Goal: Find contact information: Find contact information

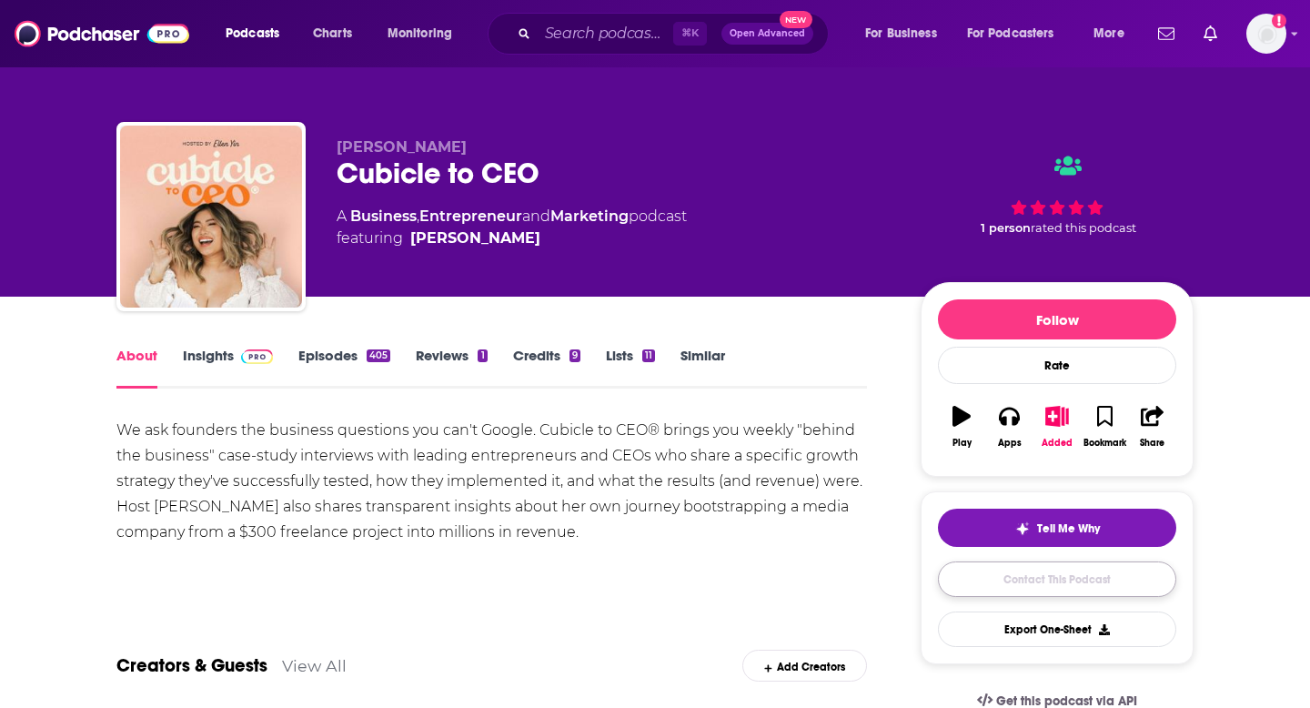
click at [1039, 579] on link "Contact This Podcast" at bounding box center [1057, 578] width 238 height 35
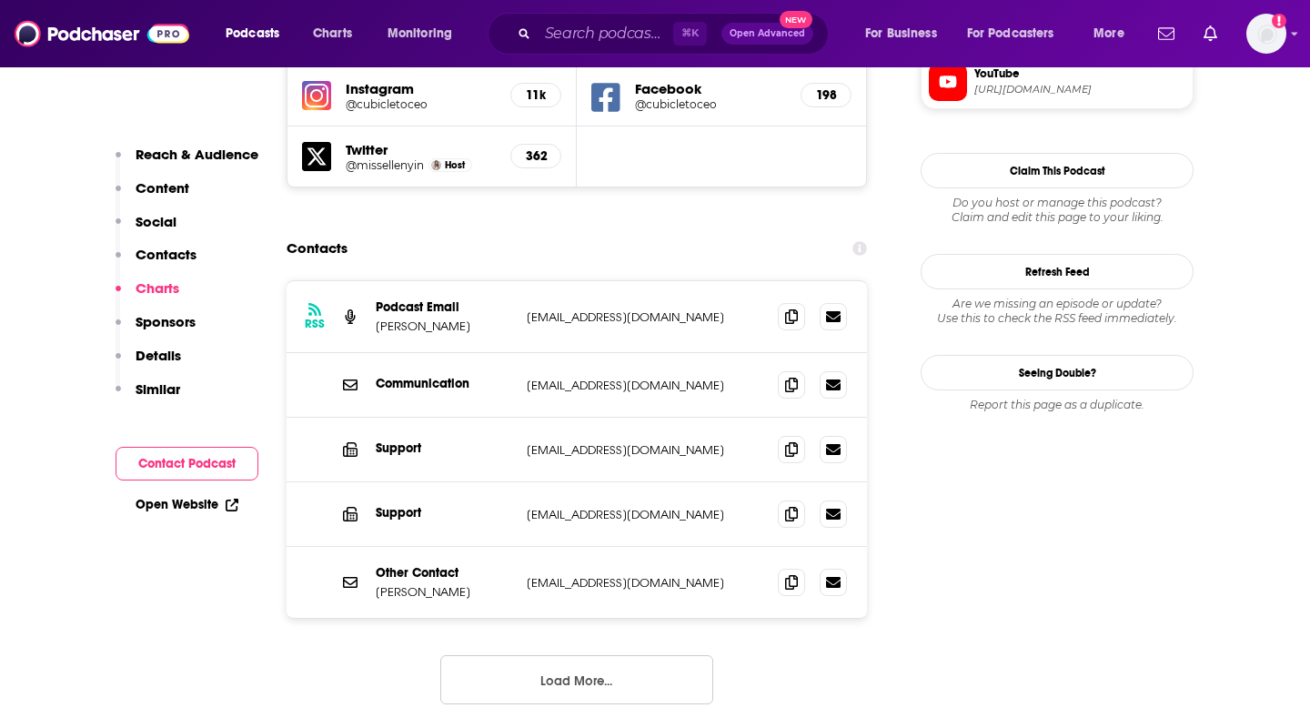
scroll to position [1712, 0]
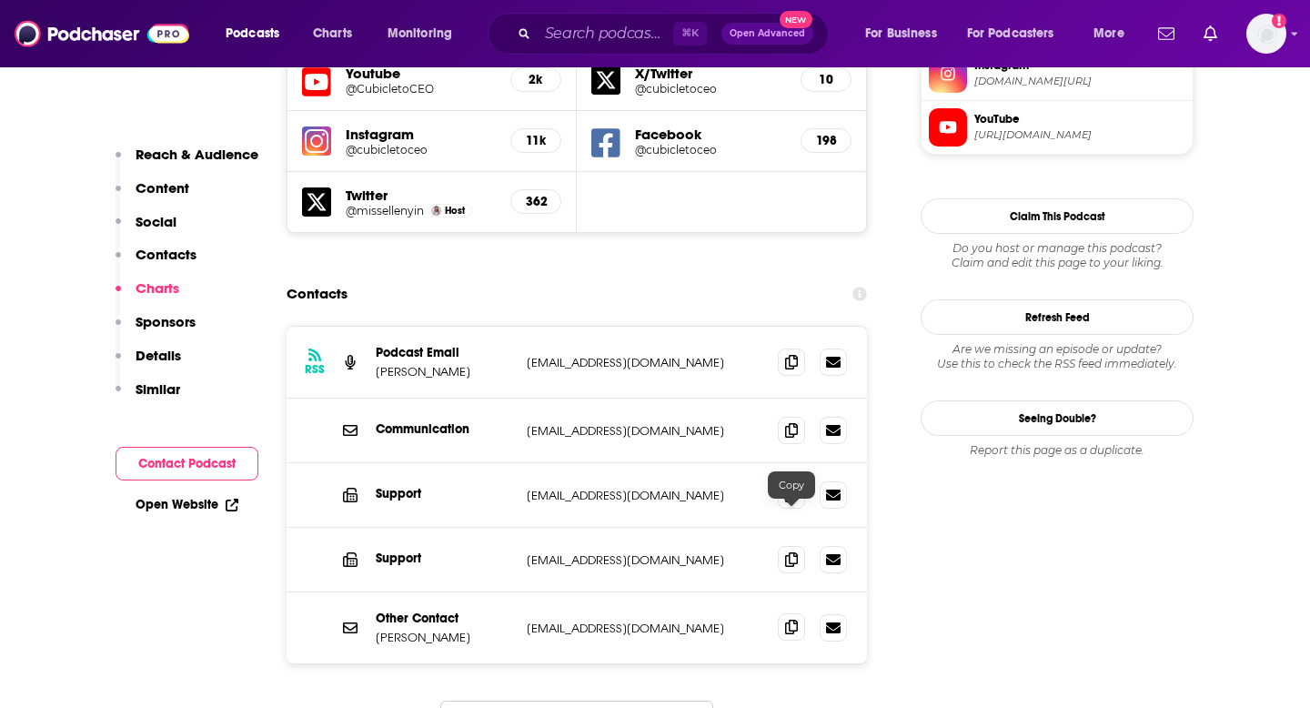
click at [791, 619] on icon at bounding box center [791, 626] width 13 height 15
click at [794, 354] on icon at bounding box center [791, 361] width 13 height 15
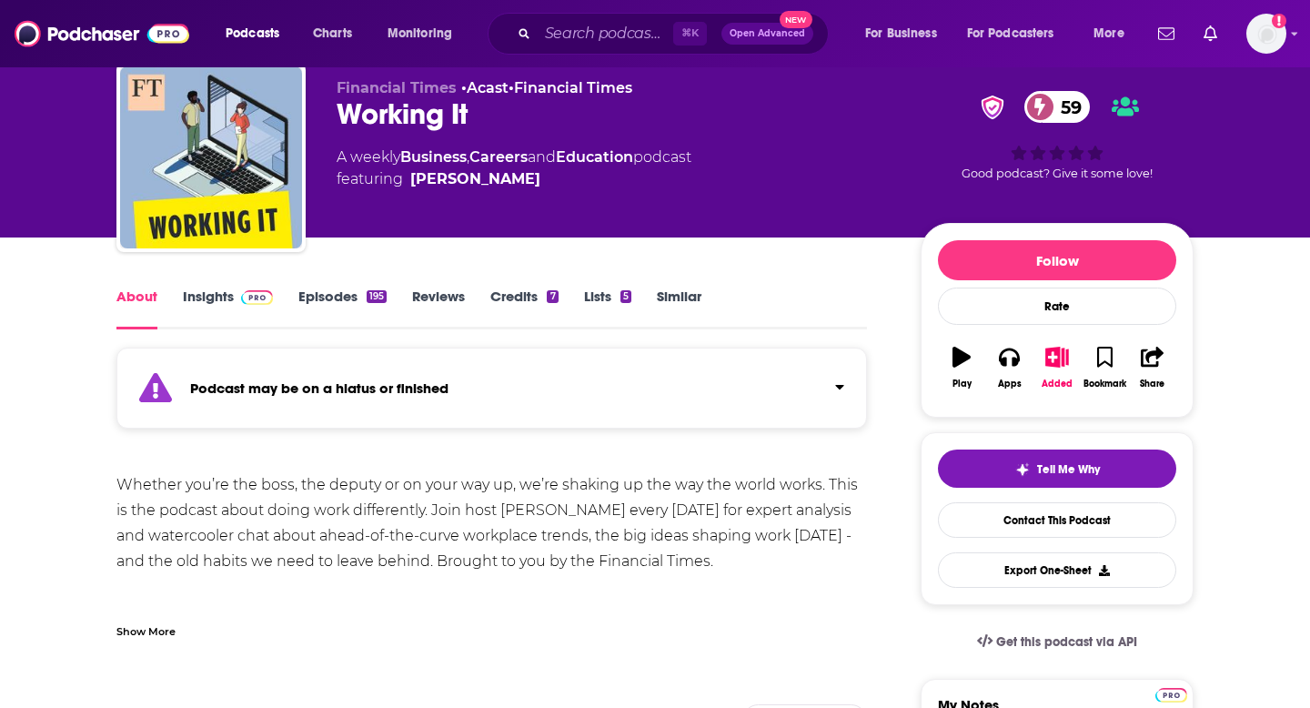
scroll to position [58, 0]
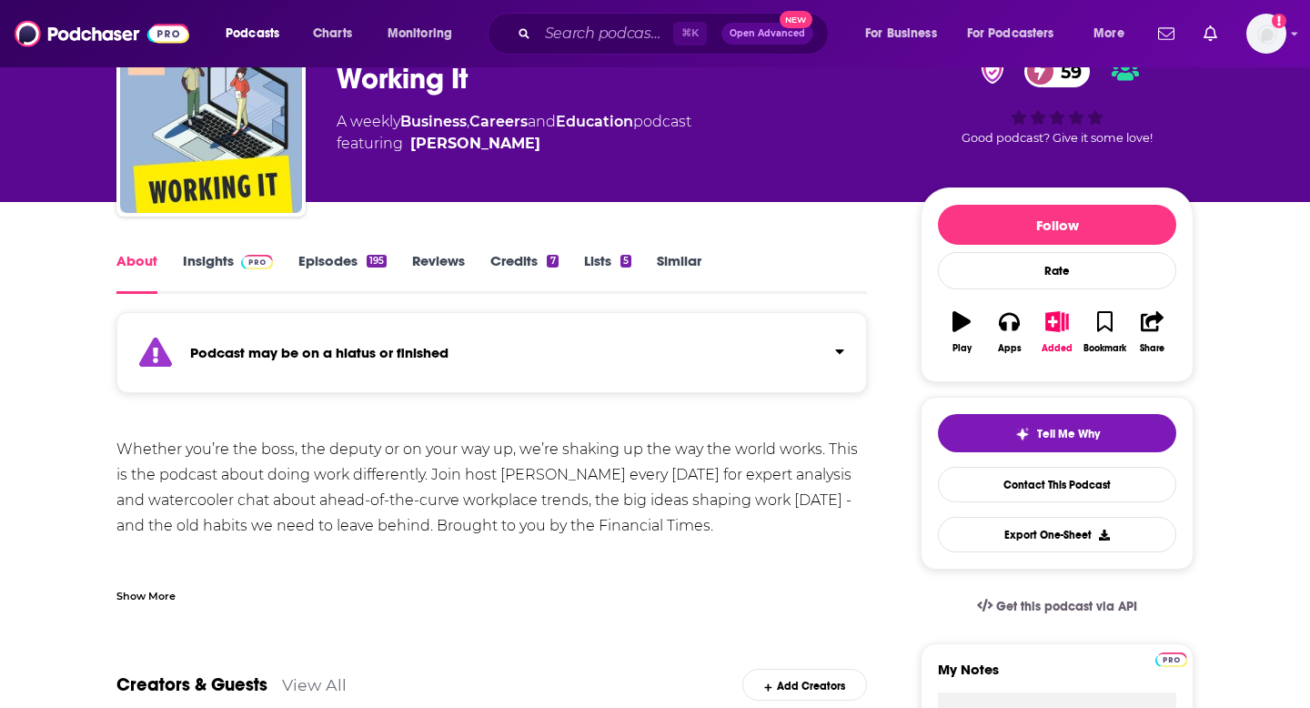
scroll to position [128, 0]
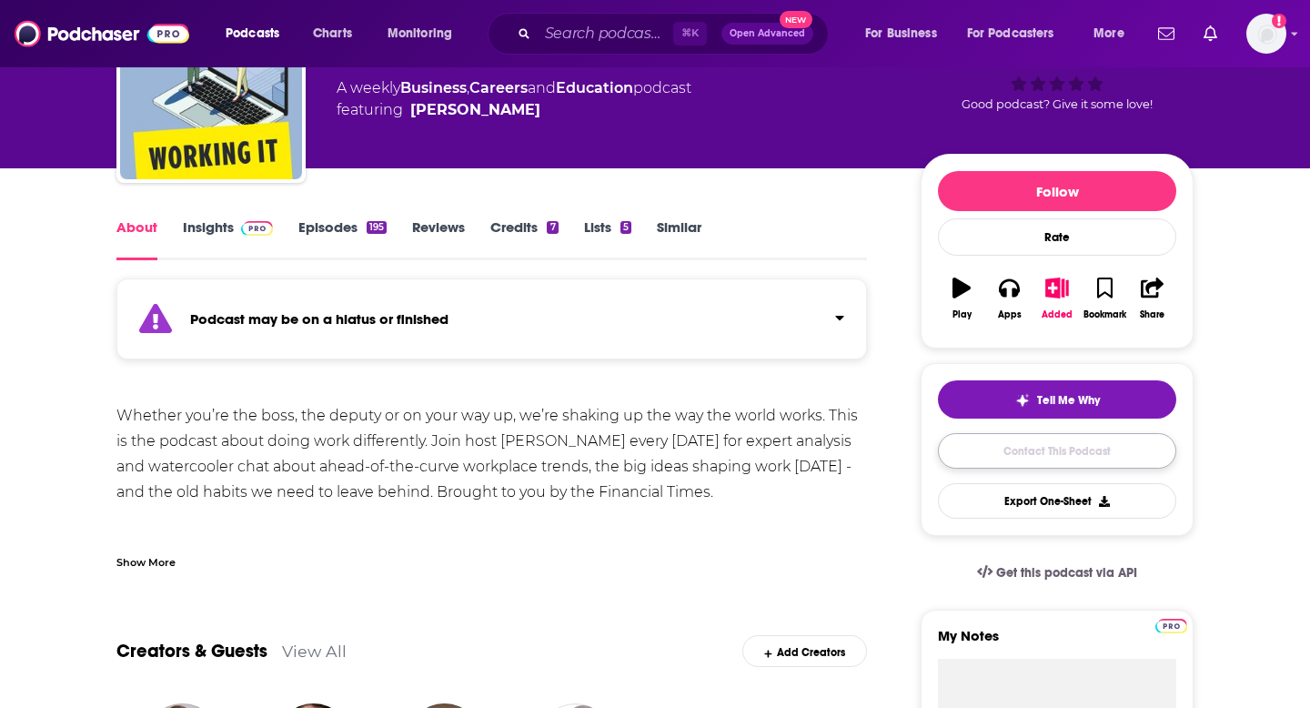
click at [1021, 449] on link "Contact This Podcast" at bounding box center [1057, 450] width 238 height 35
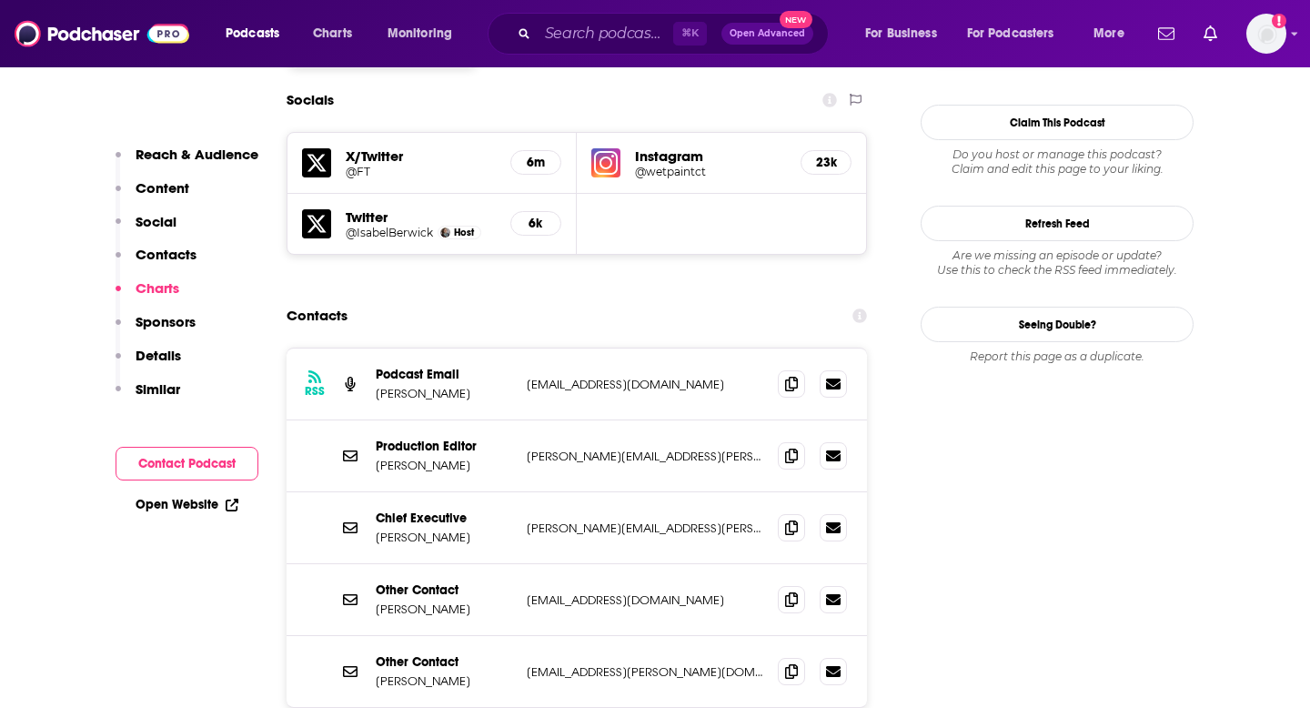
scroll to position [1866, 0]
click at [789, 375] on icon at bounding box center [791, 382] width 13 height 15
click at [713, 376] on p "info+68c48326-7dc0-4ef7-8b41-33c38cf596fb@mg-eu.acast.com" at bounding box center [645, 383] width 237 height 15
click at [837, 377] on icon at bounding box center [833, 382] width 15 height 11
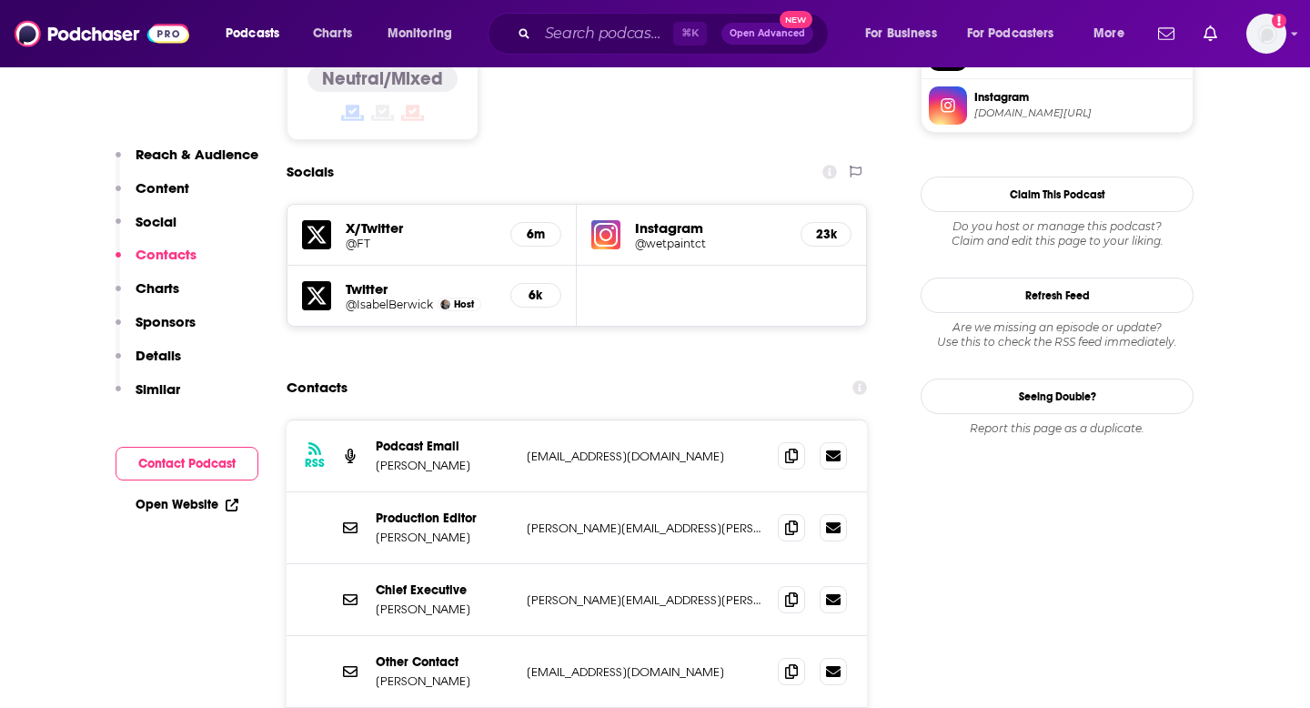
scroll to position [1828, 0]
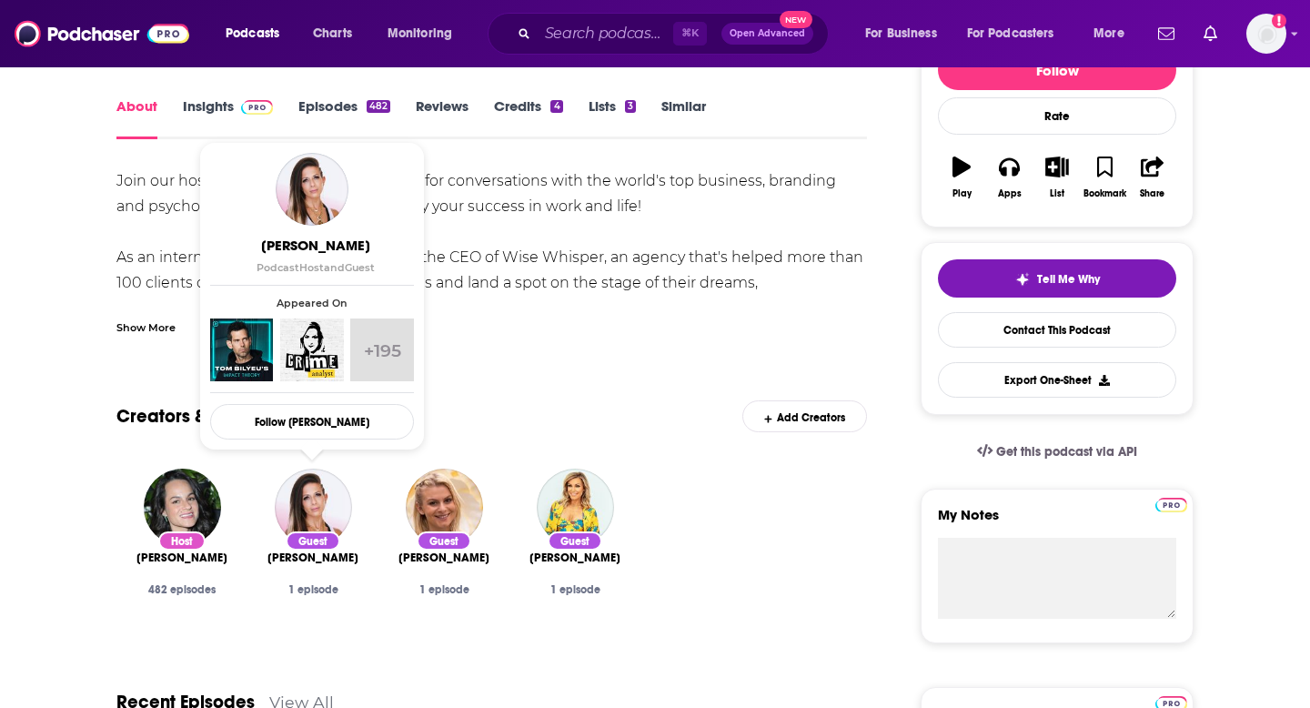
scroll to position [546, 0]
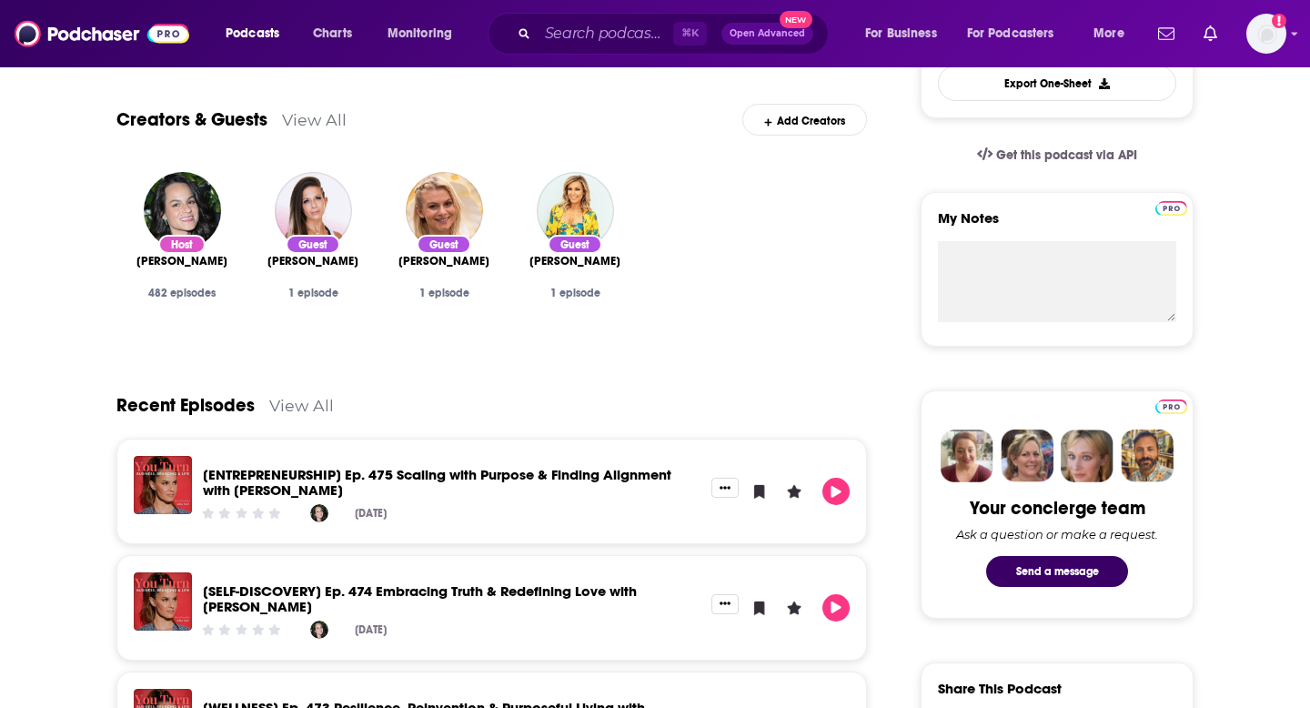
click at [650, 413] on div "Recent Episodes View All" at bounding box center [491, 394] width 750 height 88
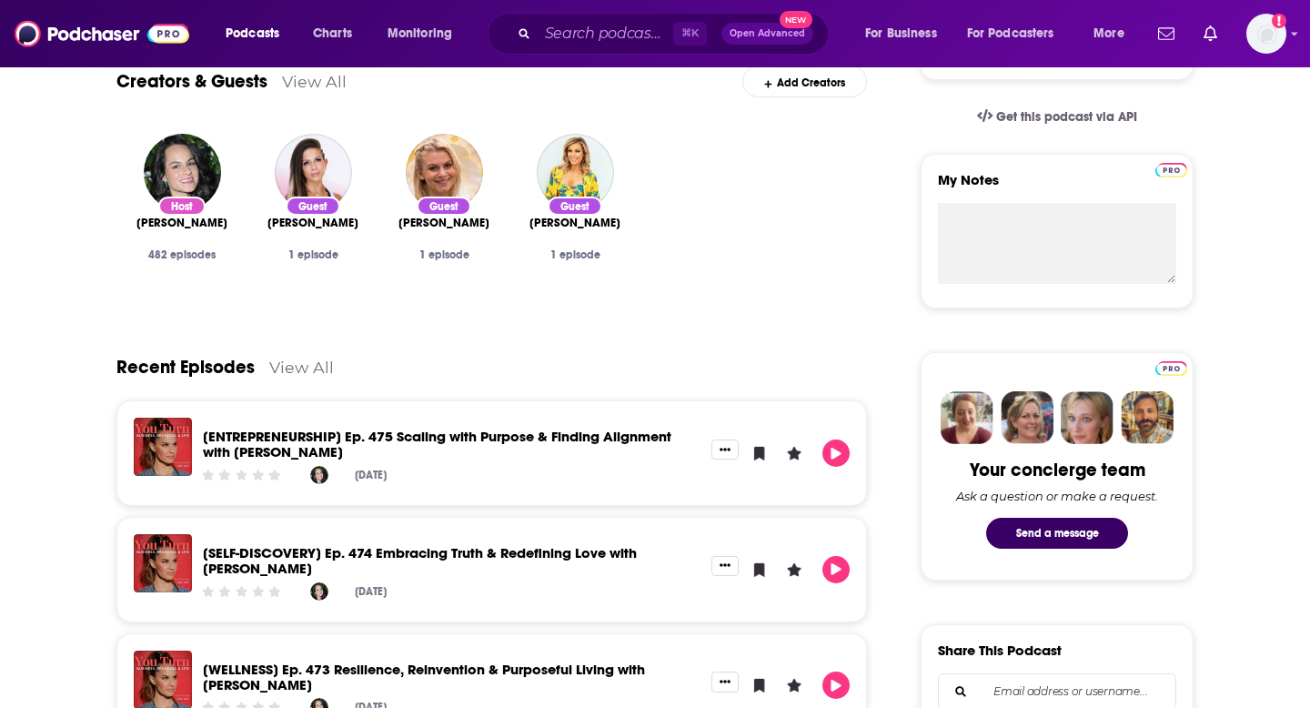
scroll to position [237, 0]
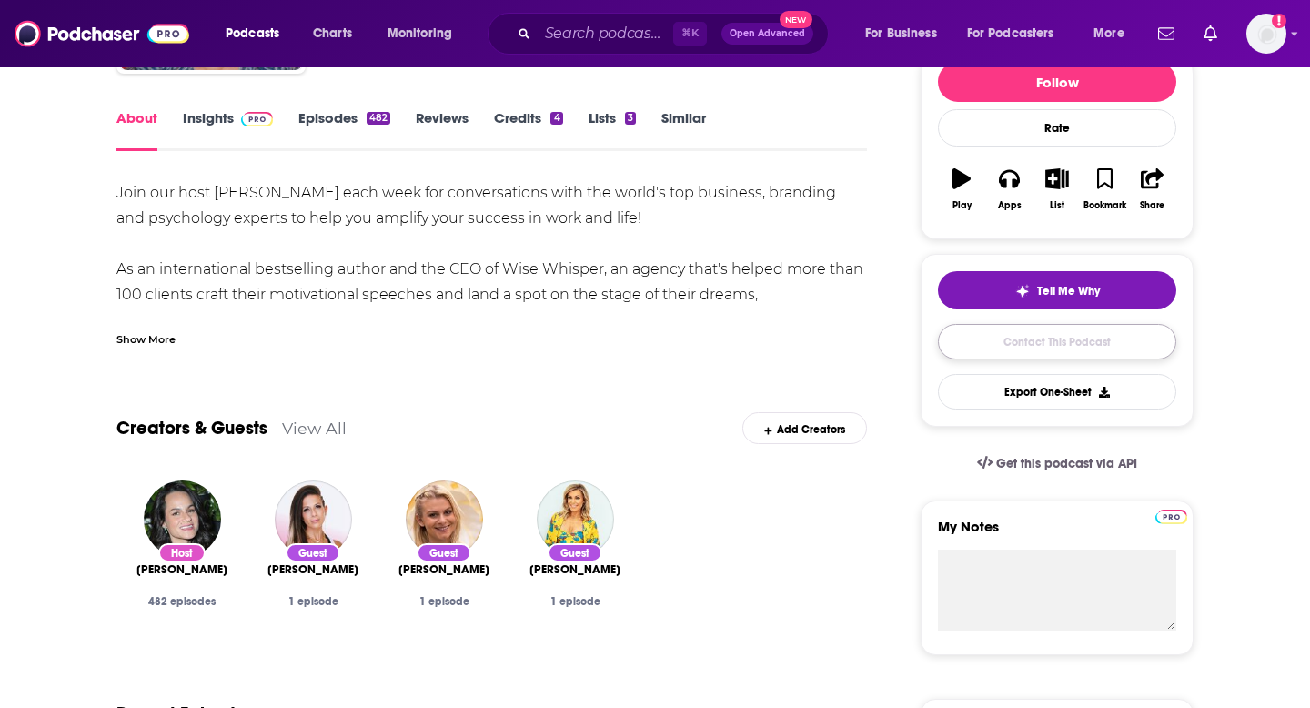
click at [1033, 345] on link "Contact This Podcast" at bounding box center [1057, 341] width 238 height 35
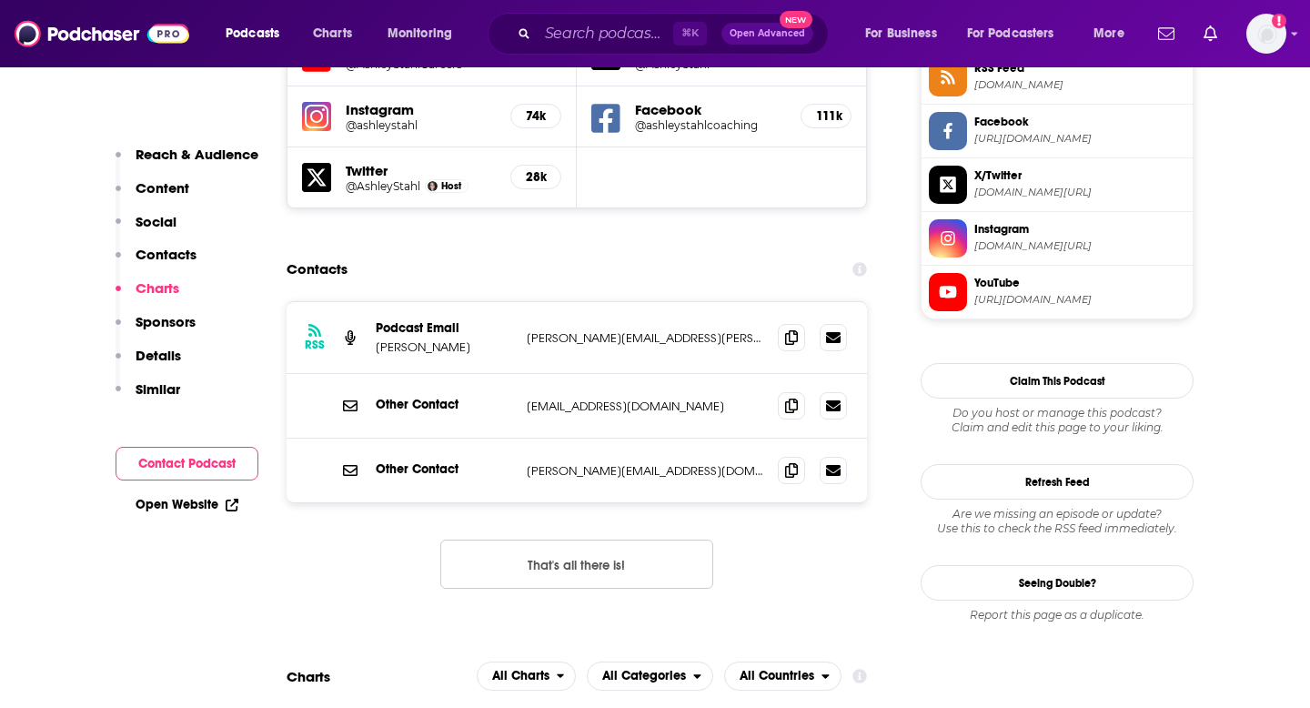
scroll to position [1538, 0]
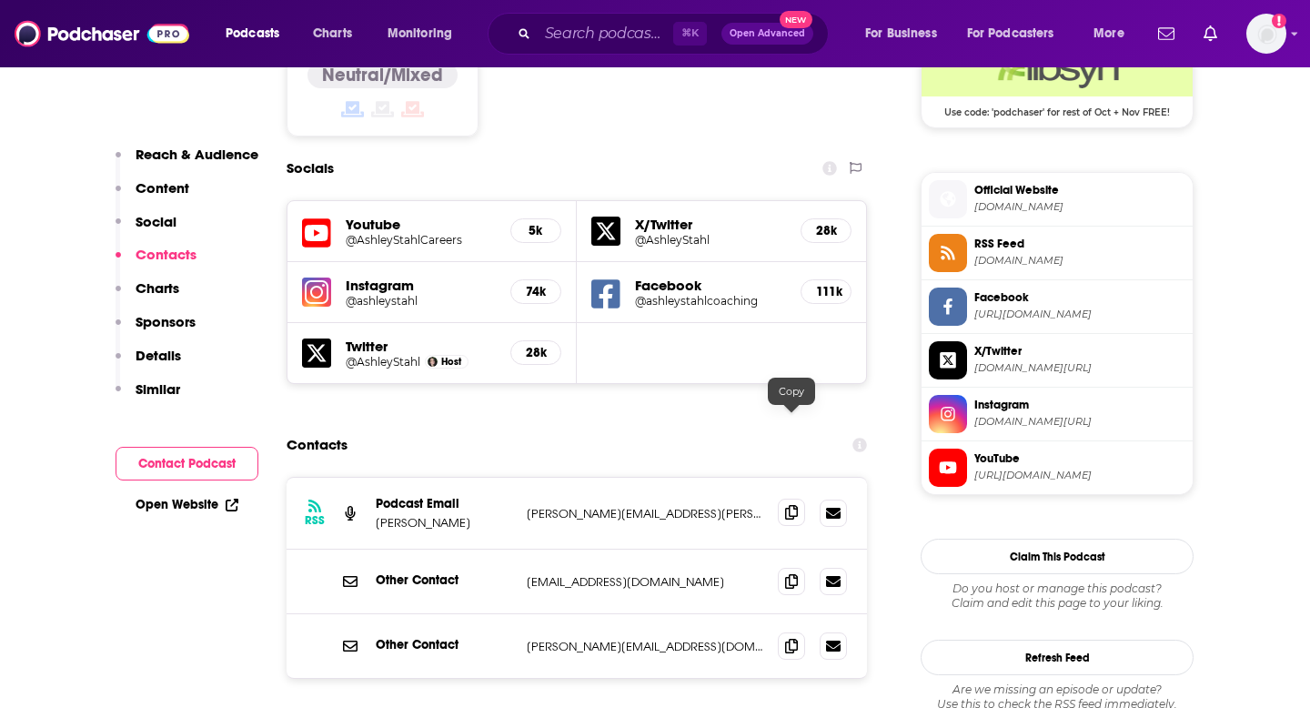
click at [792, 499] on span at bounding box center [791, 512] width 27 height 27
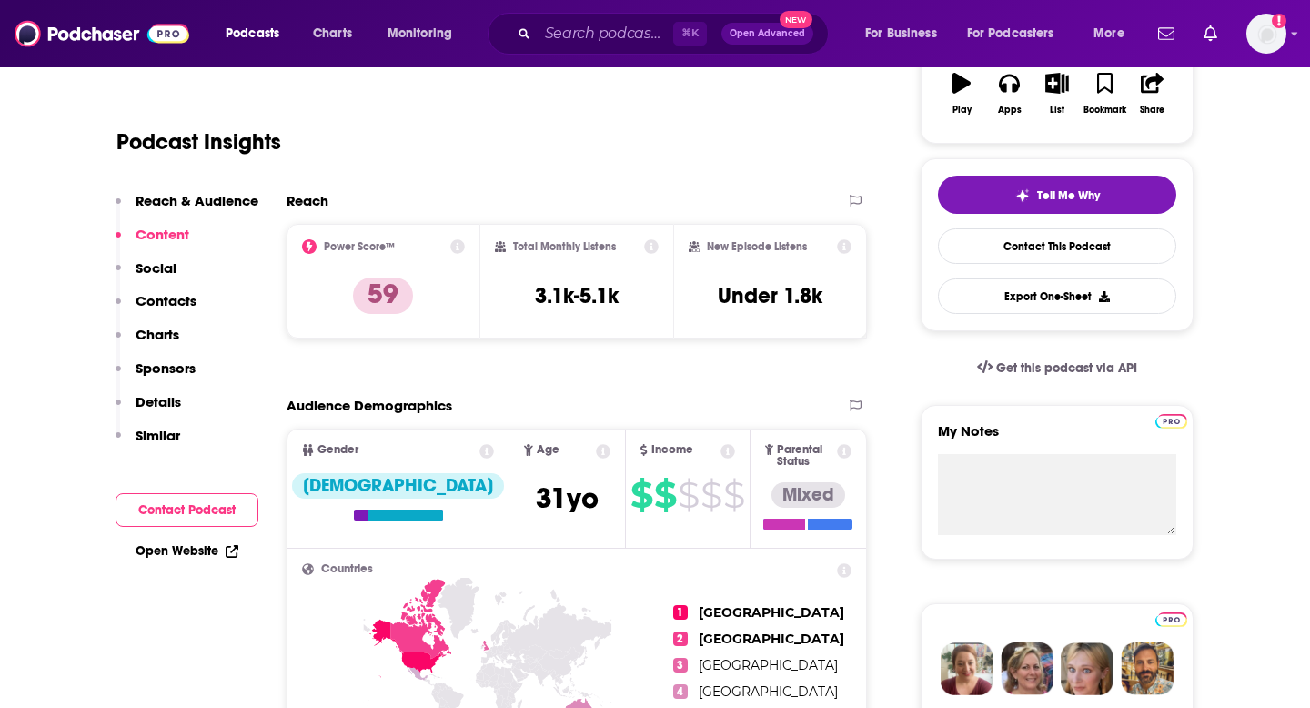
scroll to position [0, 0]
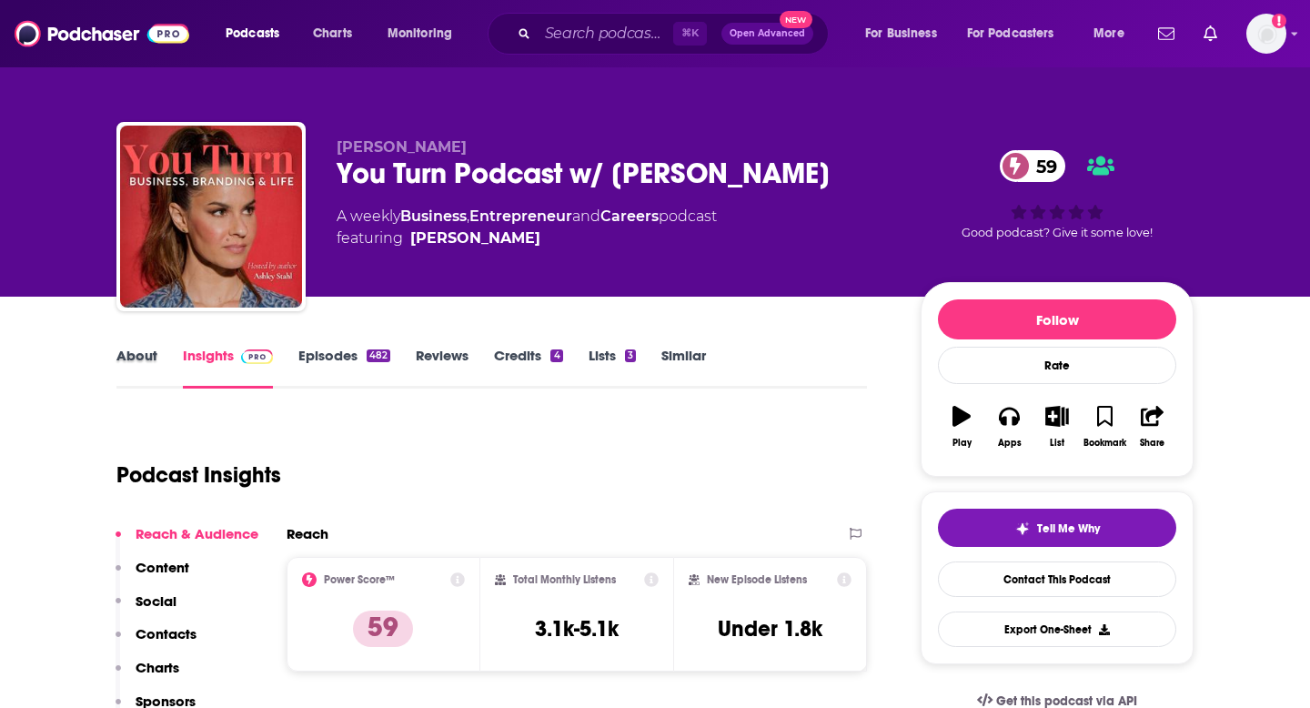
click at [158, 350] on div "About" at bounding box center [149, 368] width 66 height 42
click at [141, 345] on div "About Insights Episodes 482 Reviews Credits 4 Lists 3 Similar" at bounding box center [491, 366] width 750 height 45
click at [139, 359] on link "About" at bounding box center [136, 368] width 41 height 42
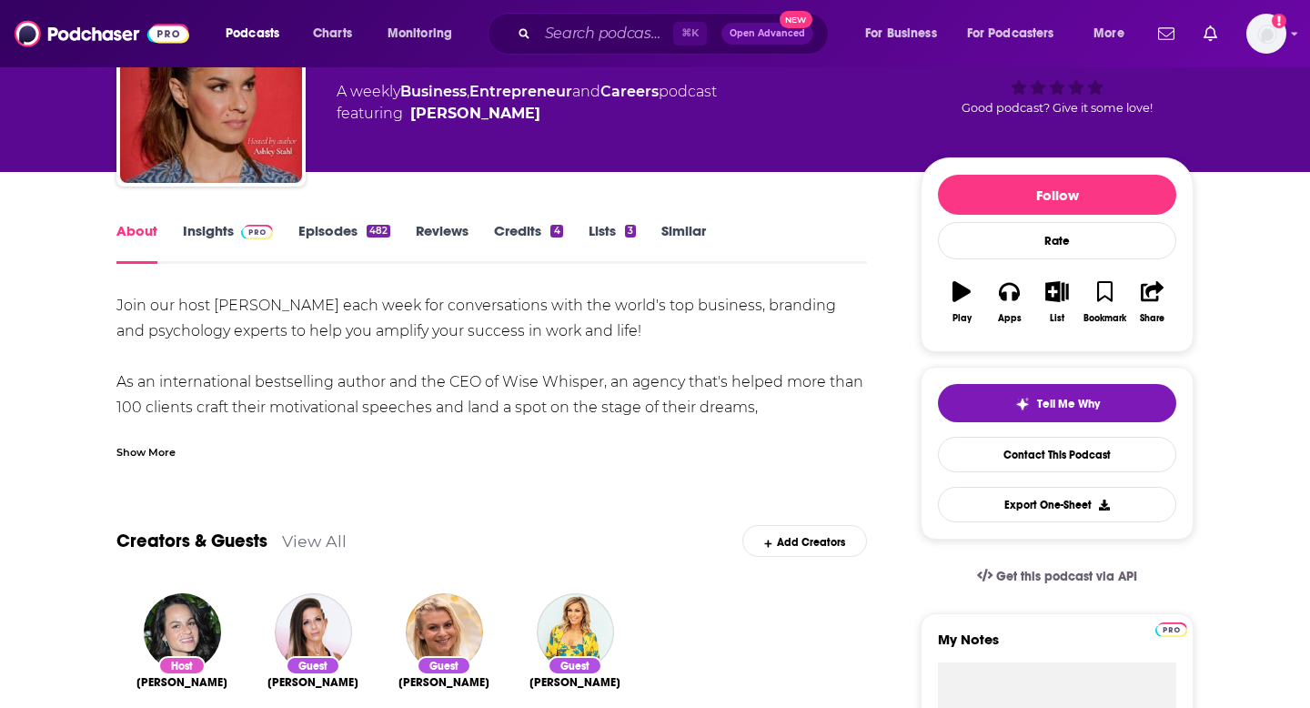
scroll to position [190, 0]
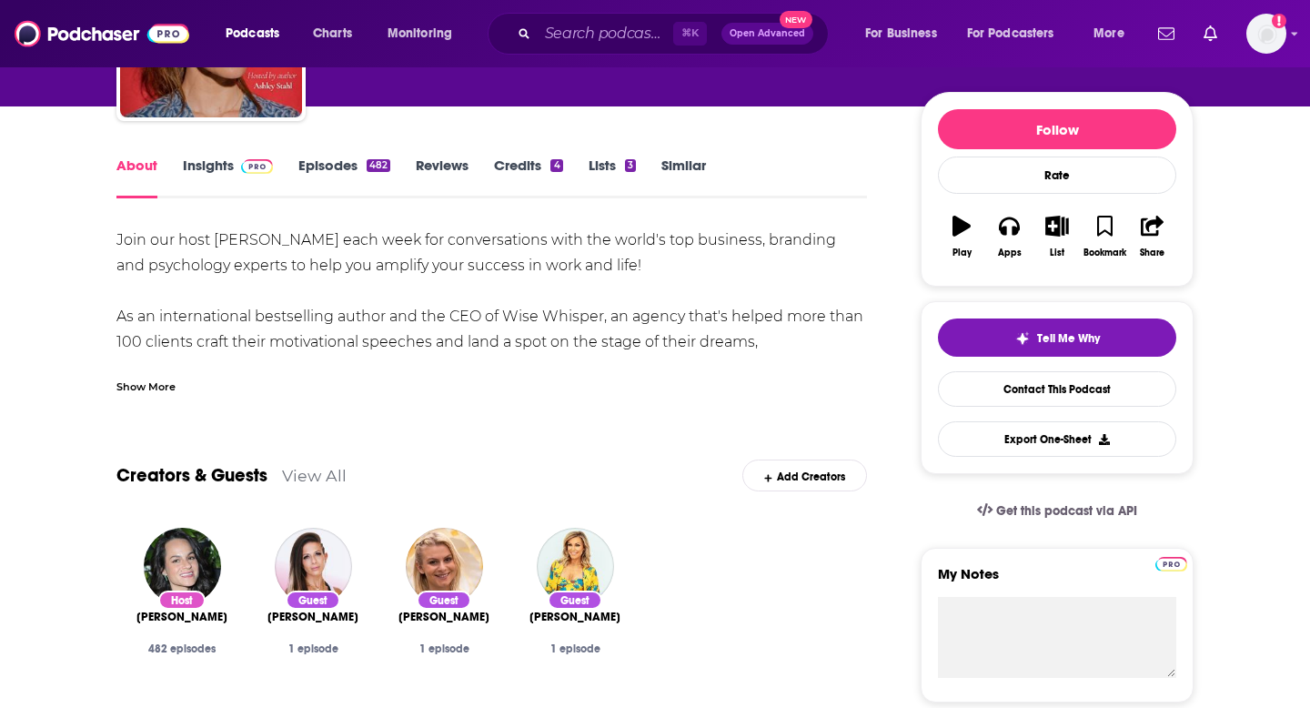
click at [130, 394] on div "Show More" at bounding box center [145, 385] width 59 height 17
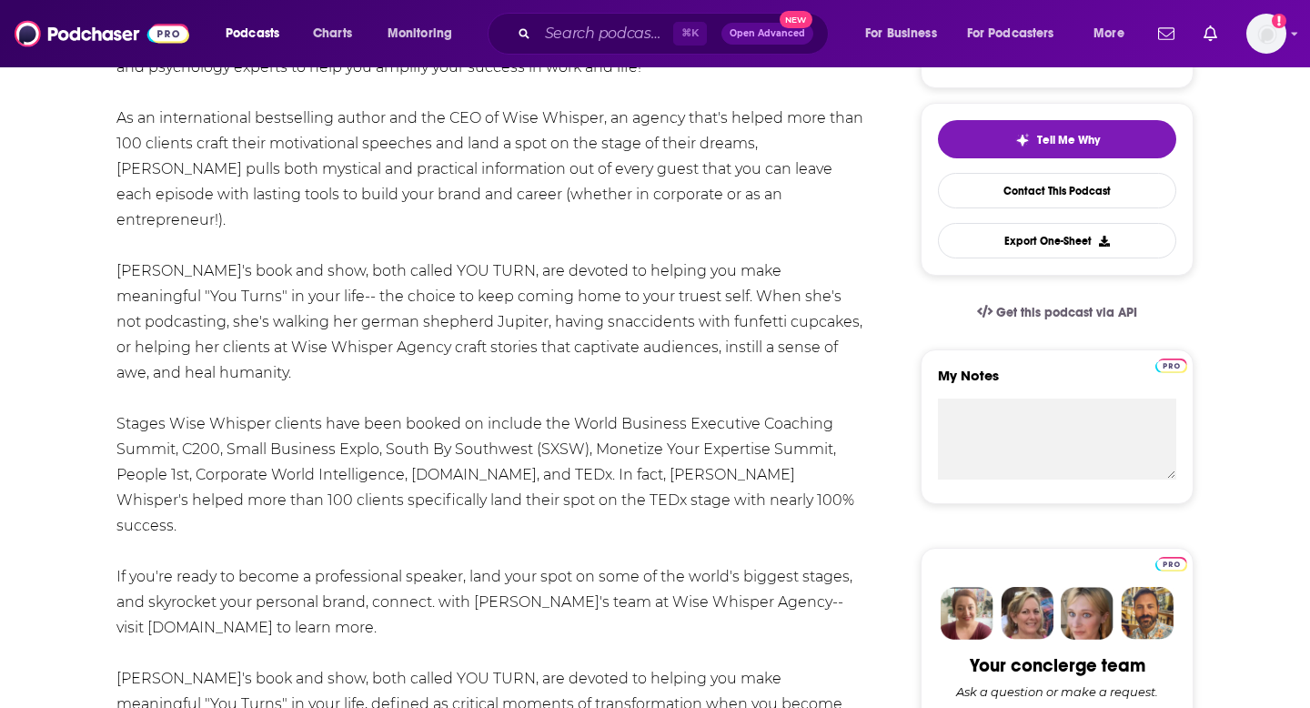
scroll to position [389, 0]
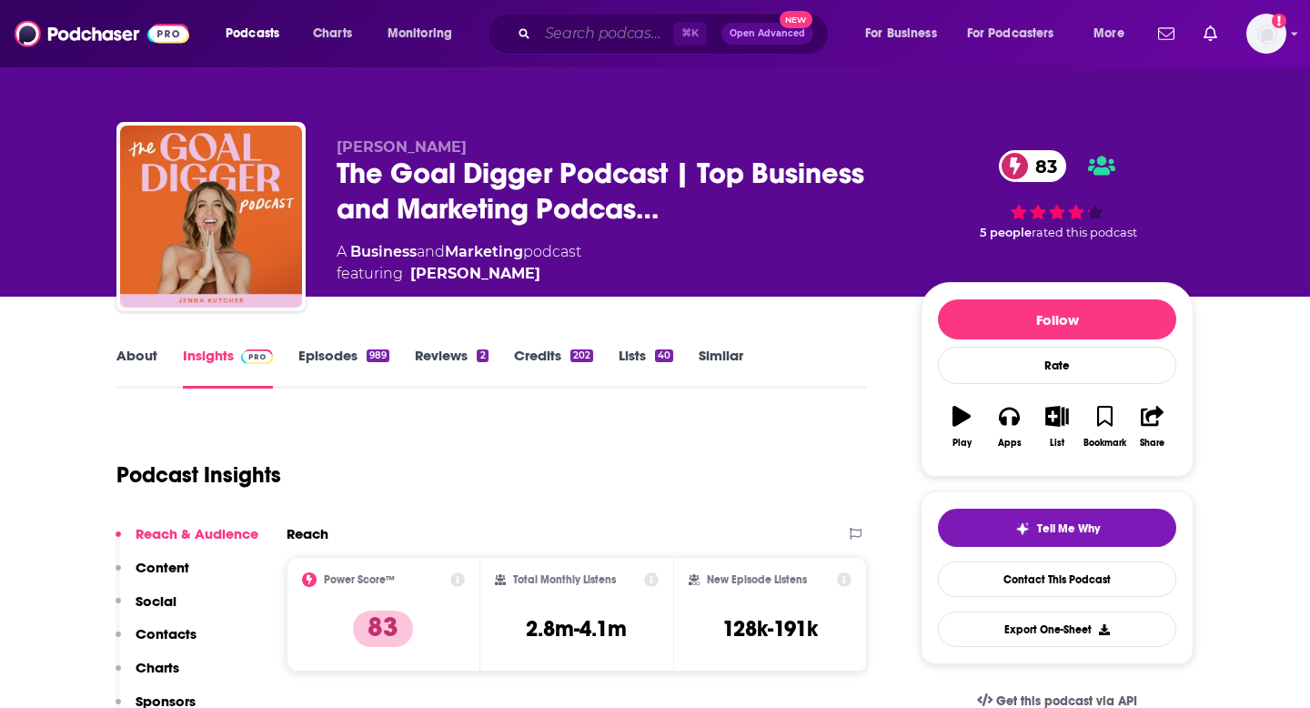
click at [546, 29] on input "Search podcasts, credits, & more..." at bounding box center [606, 33] width 136 height 29
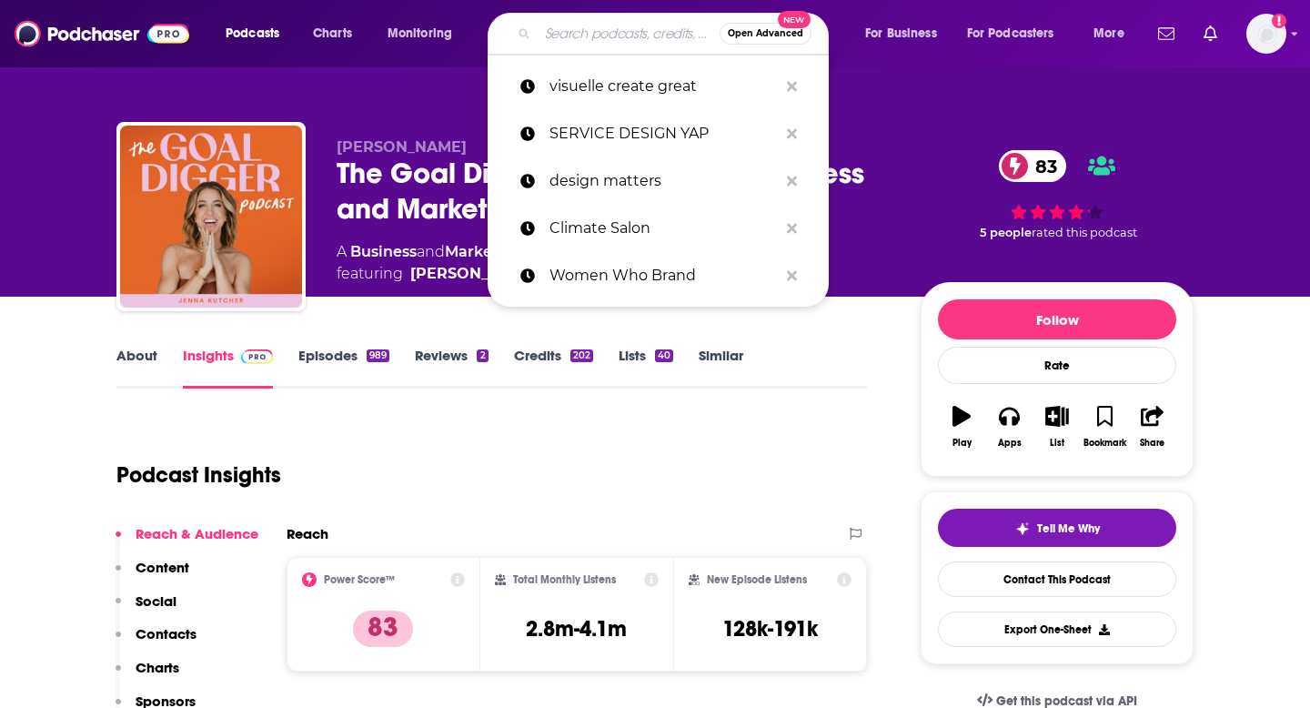
scroll to position [156, 0]
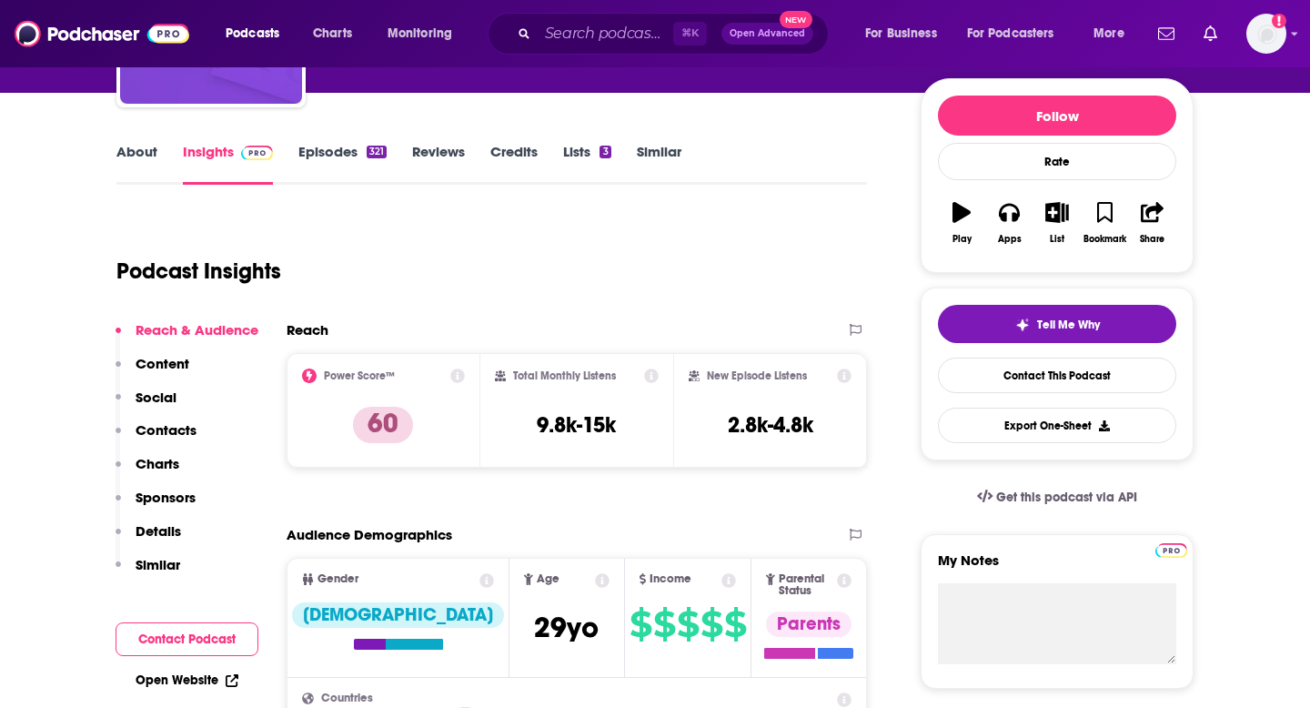
scroll to position [48, 0]
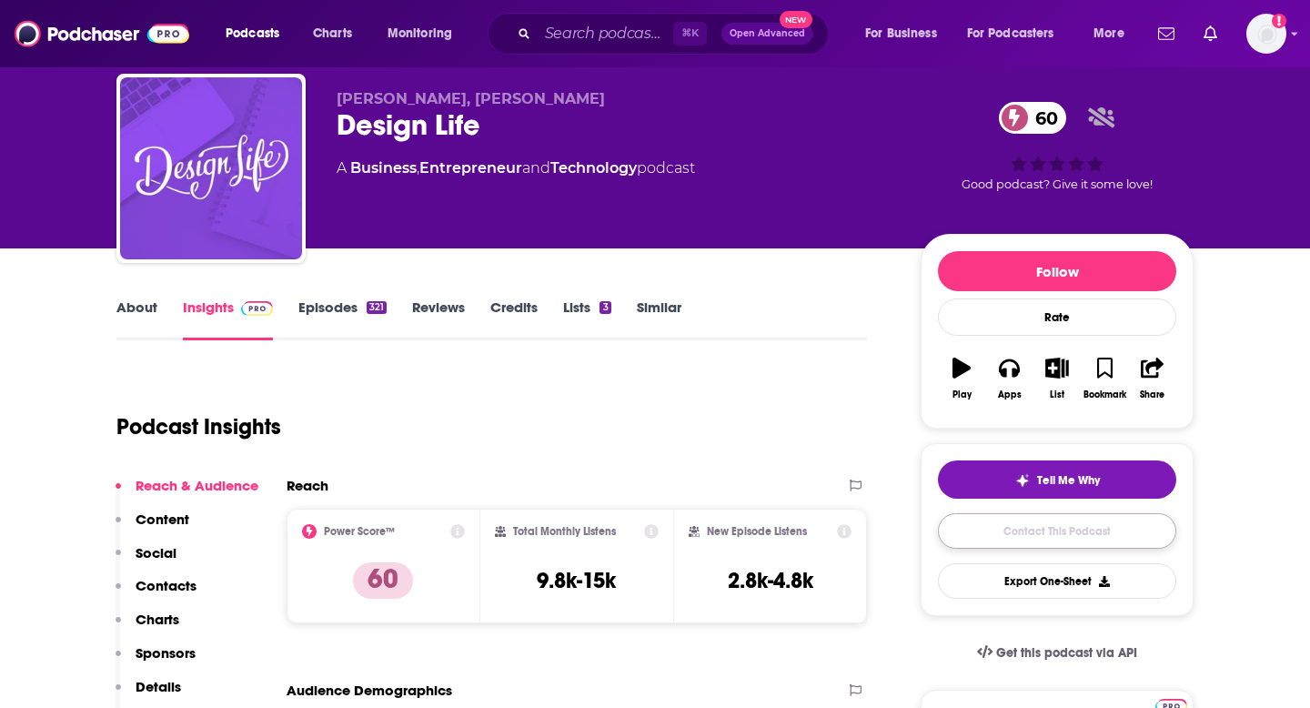
click at [1017, 547] on link "Contact This Podcast" at bounding box center [1057, 530] width 238 height 35
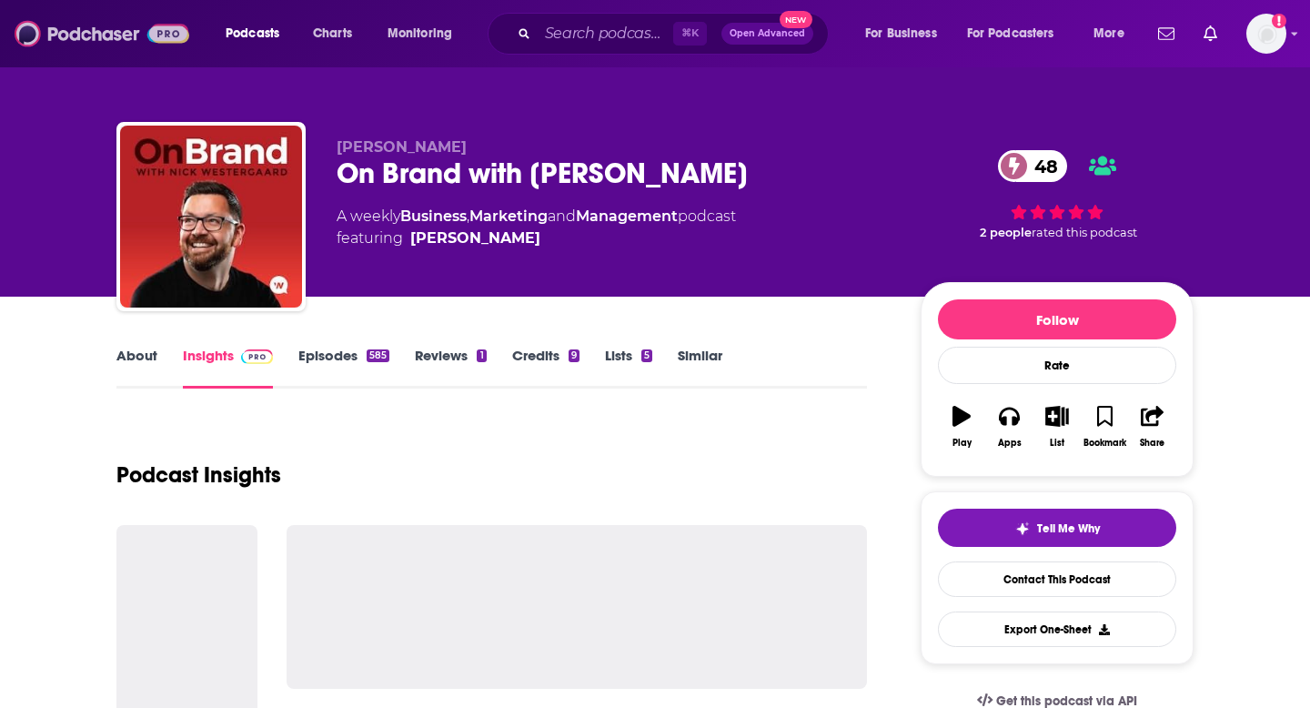
click at [96, 49] on img at bounding box center [102, 33] width 175 height 35
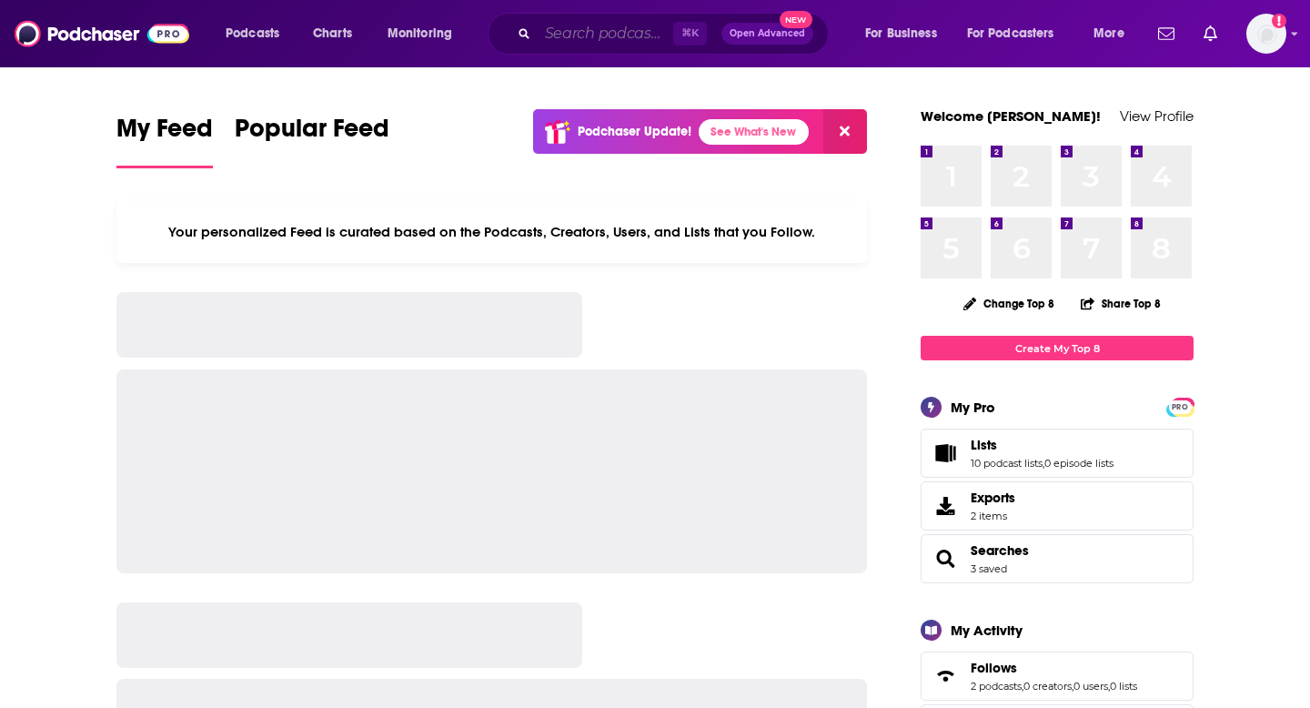
click at [549, 35] on input "Search podcasts, credits, & more..." at bounding box center [606, 33] width 136 height 29
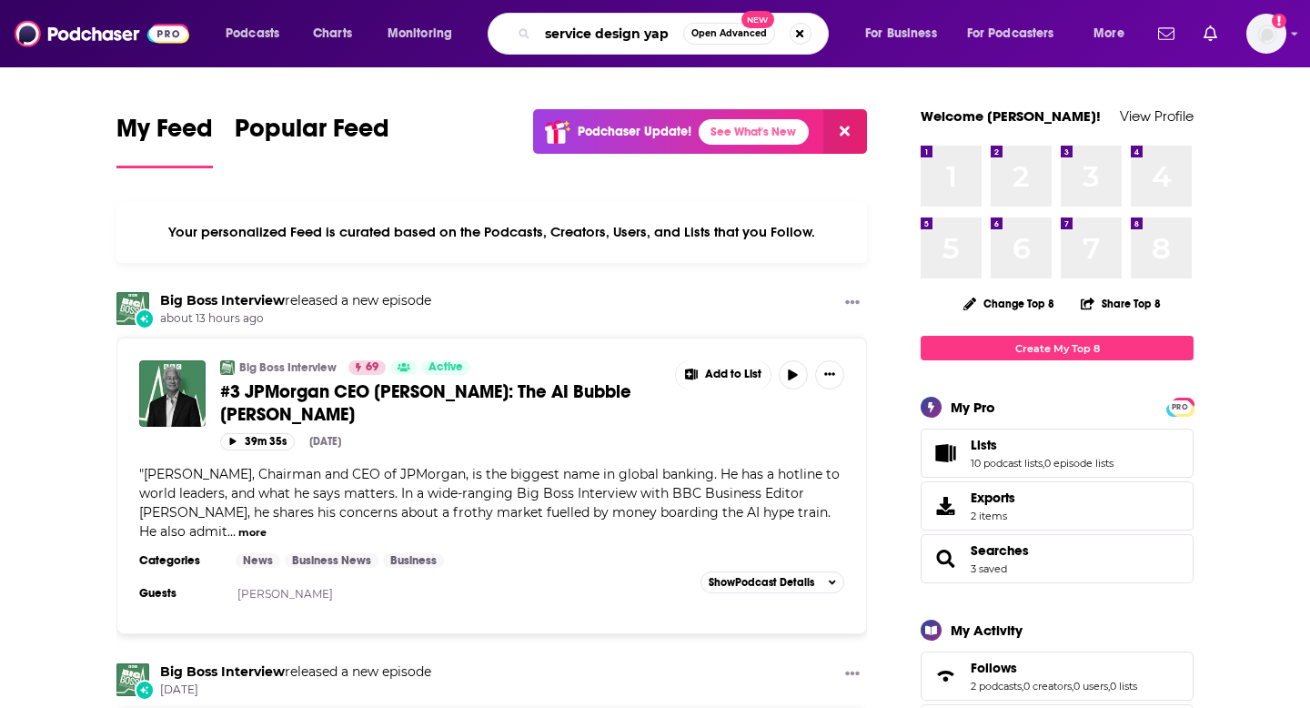
type input "service design yap"
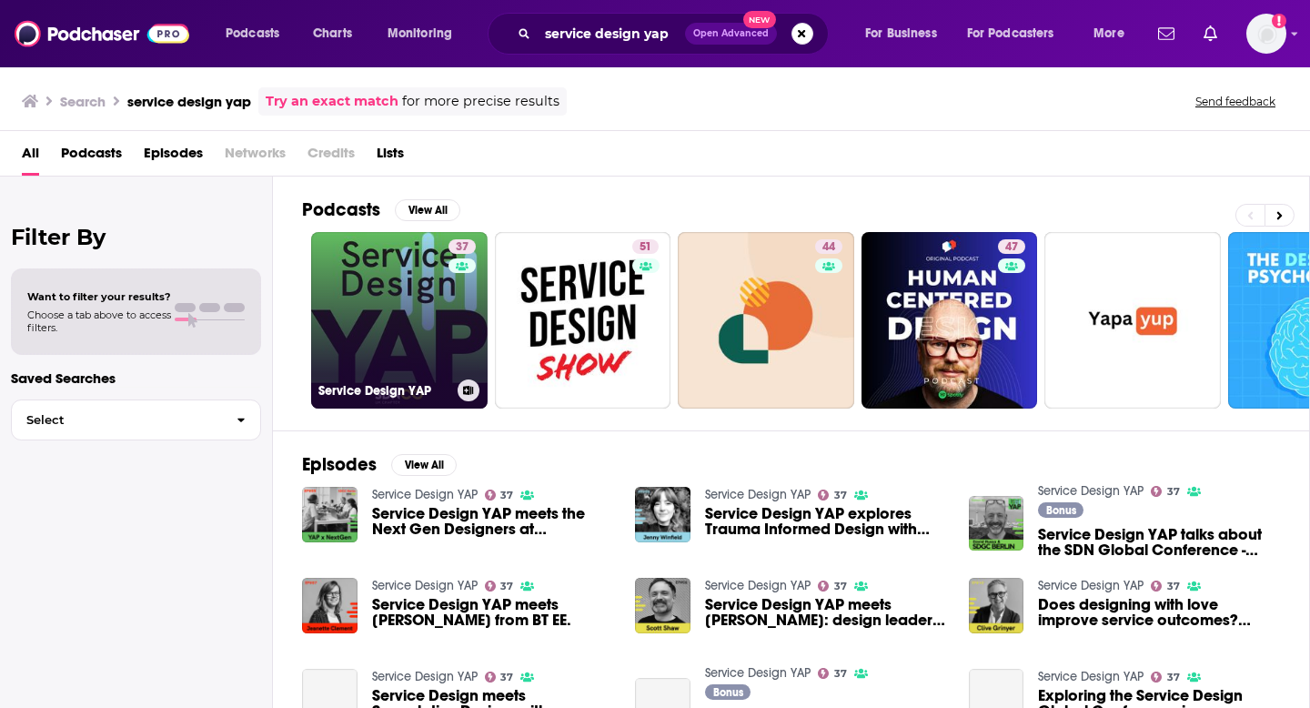
click at [388, 347] on link "37 Service Design YAP" at bounding box center [399, 320] width 176 height 176
